Goal: Information Seeking & Learning: Find specific fact

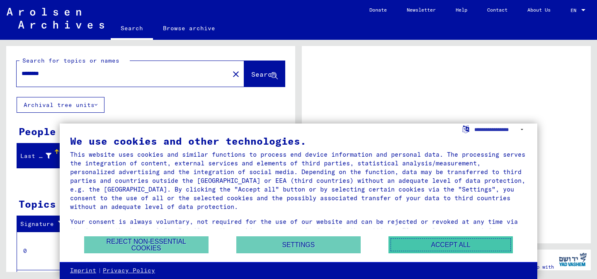
click at [419, 250] on button "Accept all" at bounding box center [450, 244] width 124 height 17
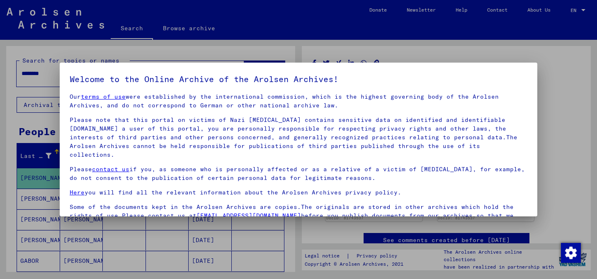
scroll to position [69, 0]
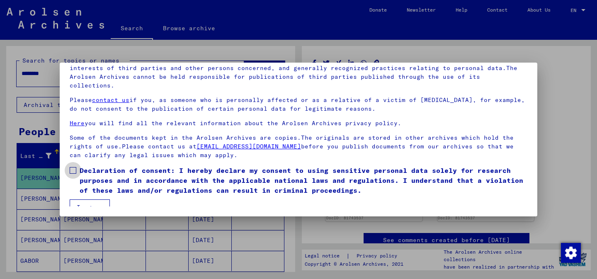
click at [72, 167] on span at bounding box center [73, 170] width 7 height 7
click at [86, 199] on button "I agree" at bounding box center [90, 207] width 40 height 16
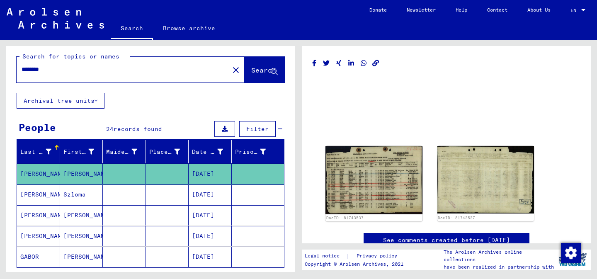
scroll to position [0, 0]
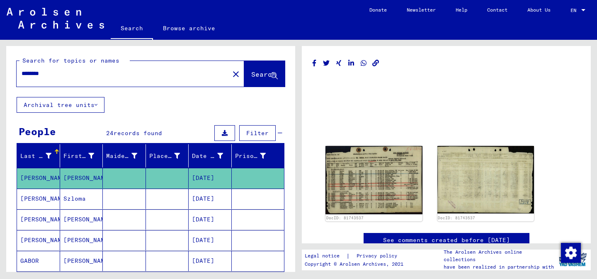
click at [47, 73] on input "********" at bounding box center [123, 73] width 203 height 9
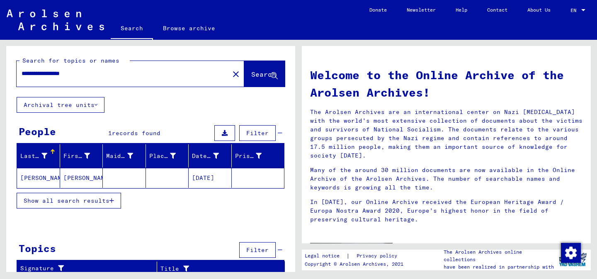
click at [108, 179] on mat-cell at bounding box center [124, 178] width 43 height 20
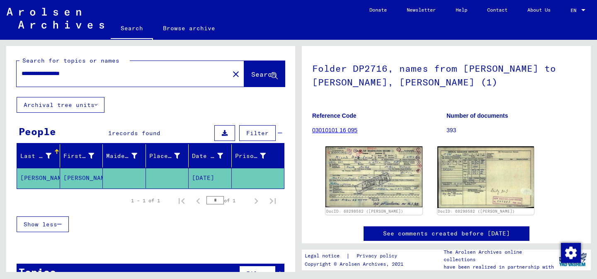
scroll to position [53, 0]
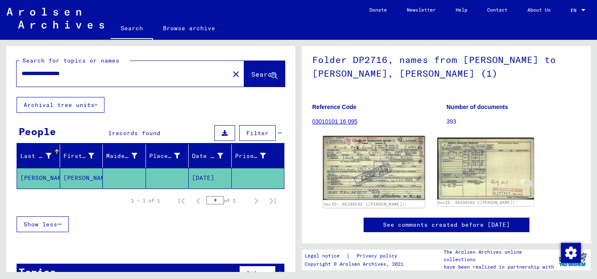
click at [368, 177] on img at bounding box center [374, 168] width 102 height 64
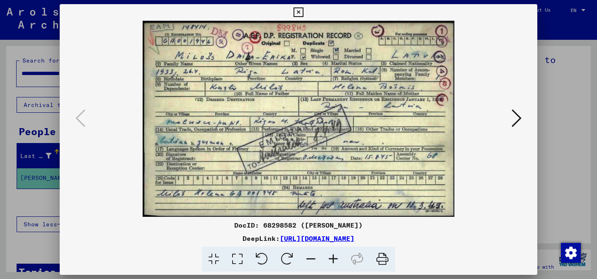
click at [560, 105] on div at bounding box center [298, 139] width 597 height 279
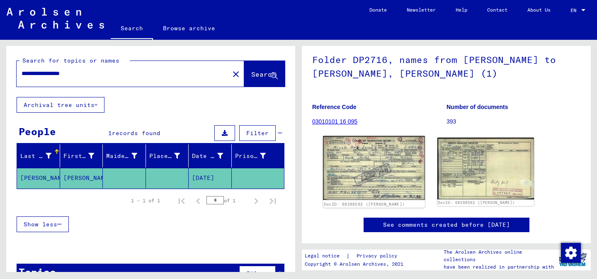
click at [364, 167] on img at bounding box center [374, 168] width 102 height 64
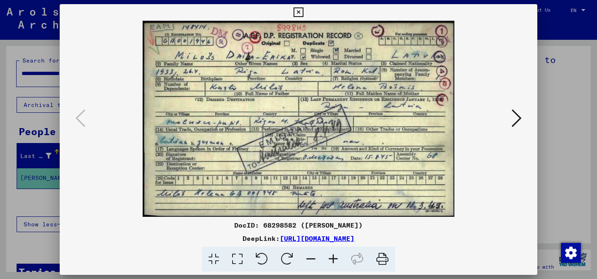
click at [568, 117] on div at bounding box center [298, 139] width 597 height 279
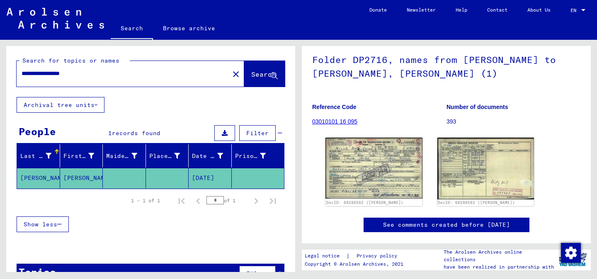
drag, startPoint x: 97, startPoint y: 75, endPoint x: 0, endPoint y: 73, distance: 97.0
click at [0, 73] on div "**********" at bounding box center [149, 156] width 298 height 232
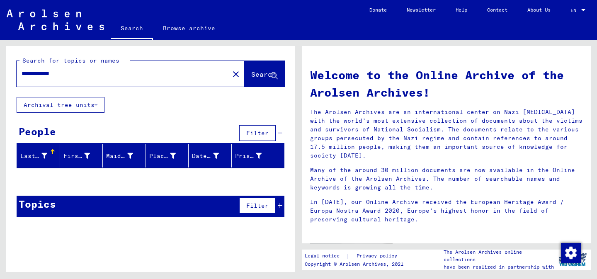
type input "**********"
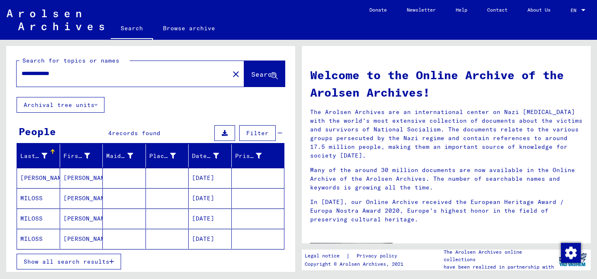
click at [165, 176] on mat-cell at bounding box center [167, 178] width 43 height 20
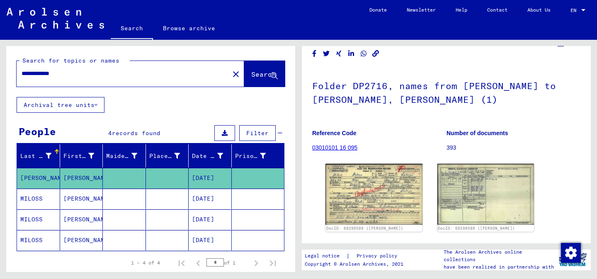
scroll to position [32, 0]
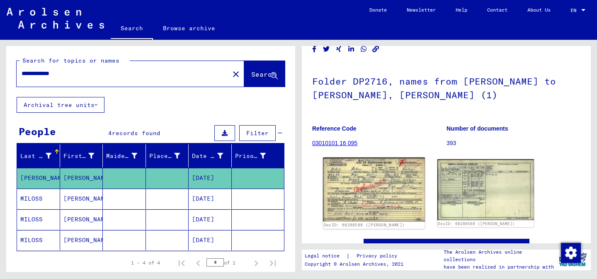
click at [392, 194] on img at bounding box center [374, 190] width 102 height 64
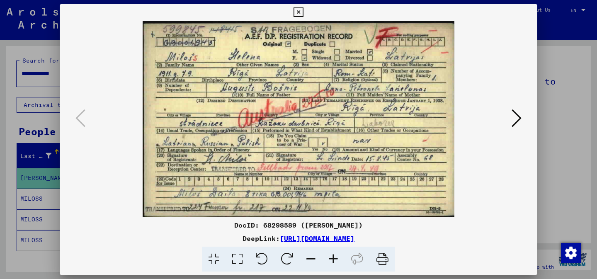
click at [570, 109] on div at bounding box center [298, 139] width 597 height 279
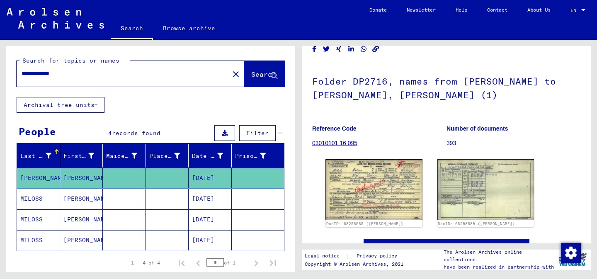
click at [110, 192] on mat-cell at bounding box center [124, 199] width 43 height 20
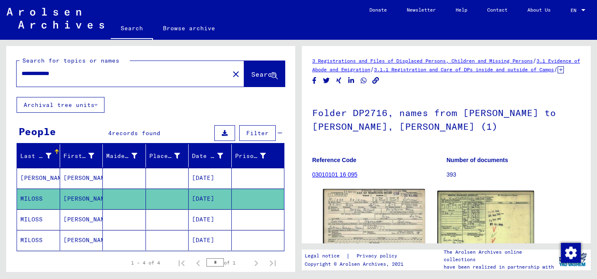
click at [344, 228] on img at bounding box center [374, 221] width 102 height 64
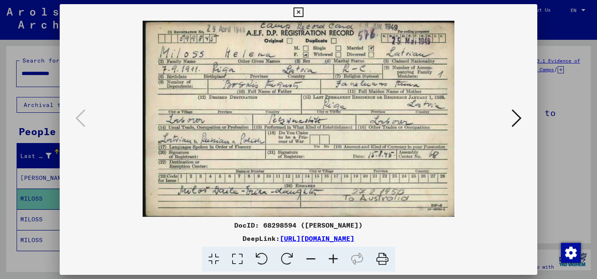
click at [585, 126] on div at bounding box center [298, 139] width 597 height 279
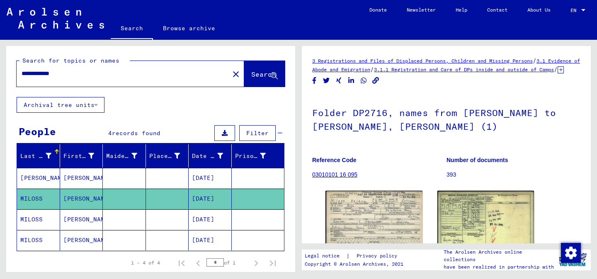
click at [126, 223] on mat-cell at bounding box center [124, 219] width 43 height 20
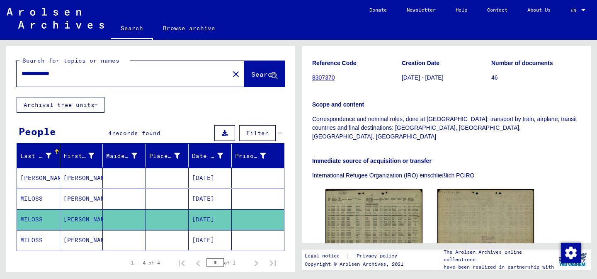
scroll to position [153, 0]
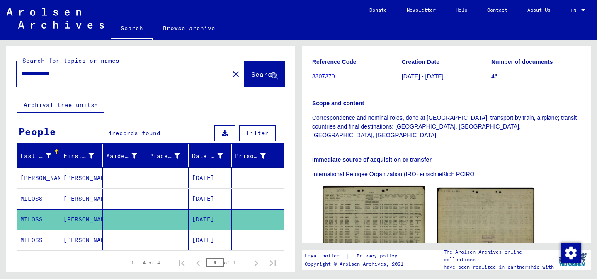
click at [380, 186] on img at bounding box center [374, 218] width 102 height 65
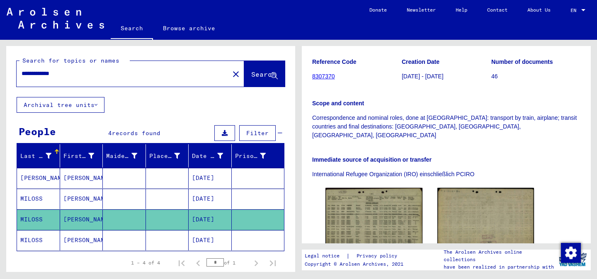
click at [121, 234] on mat-cell at bounding box center [124, 240] width 43 height 20
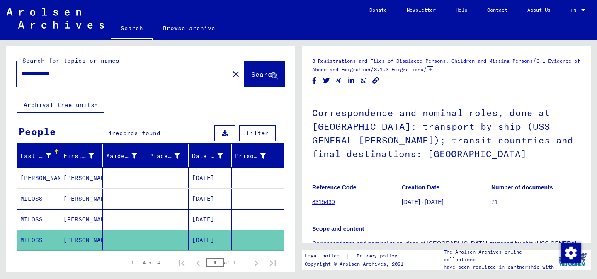
click at [457, 85] on div "3 Registrations and Files of Displaced Persons, Children and Missing Persons / …" at bounding box center [446, 273] width 268 height 434
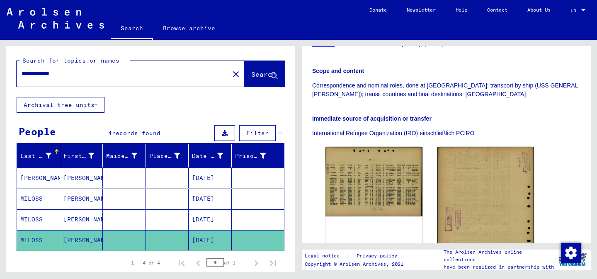
scroll to position [158, 0]
click at [163, 199] on mat-cell at bounding box center [167, 199] width 43 height 20
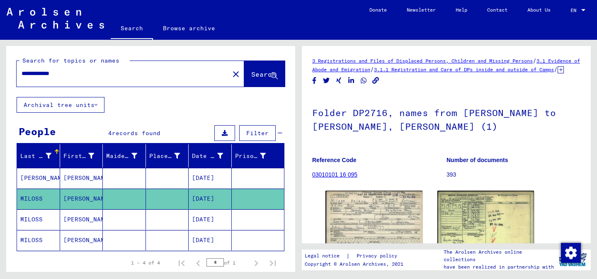
click at [170, 180] on mat-cell at bounding box center [167, 178] width 43 height 20
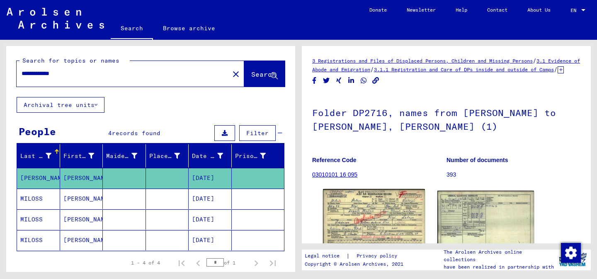
click at [350, 221] on img at bounding box center [374, 221] width 102 height 64
